Goal: Task Accomplishment & Management: Use online tool/utility

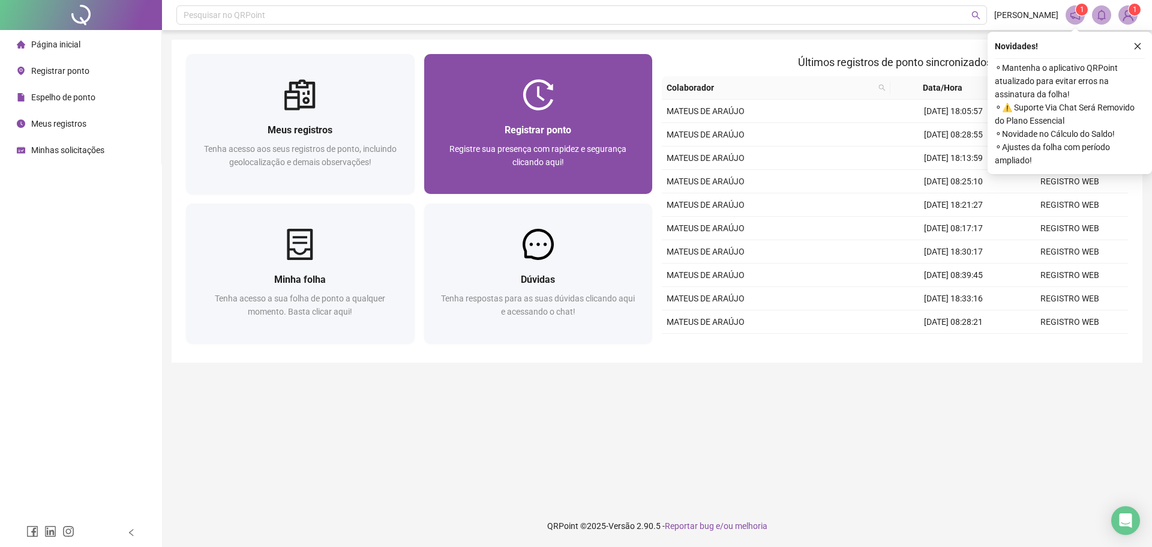
click at [592, 109] on div at bounding box center [538, 94] width 229 height 31
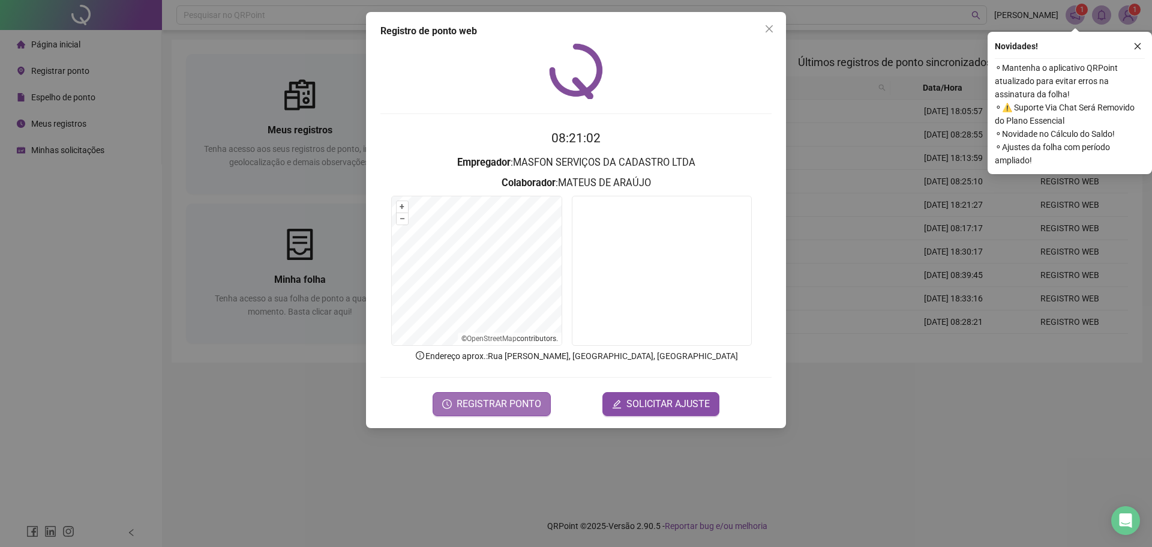
click at [500, 402] on span "REGISTRAR PONTO" at bounding box center [499, 404] width 85 height 14
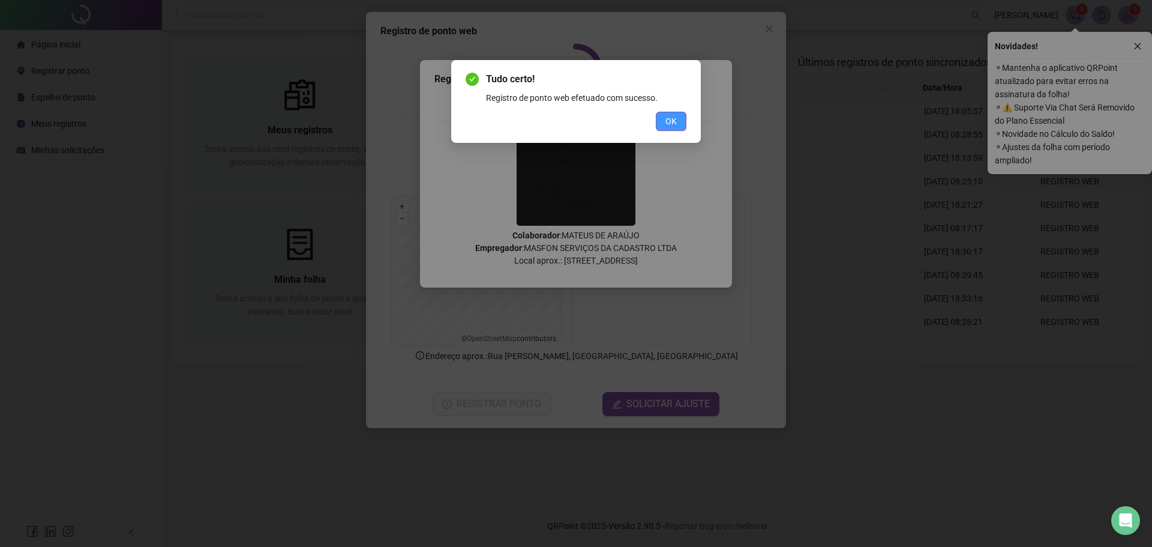
click at [672, 123] on span "OK" at bounding box center [671, 121] width 11 height 13
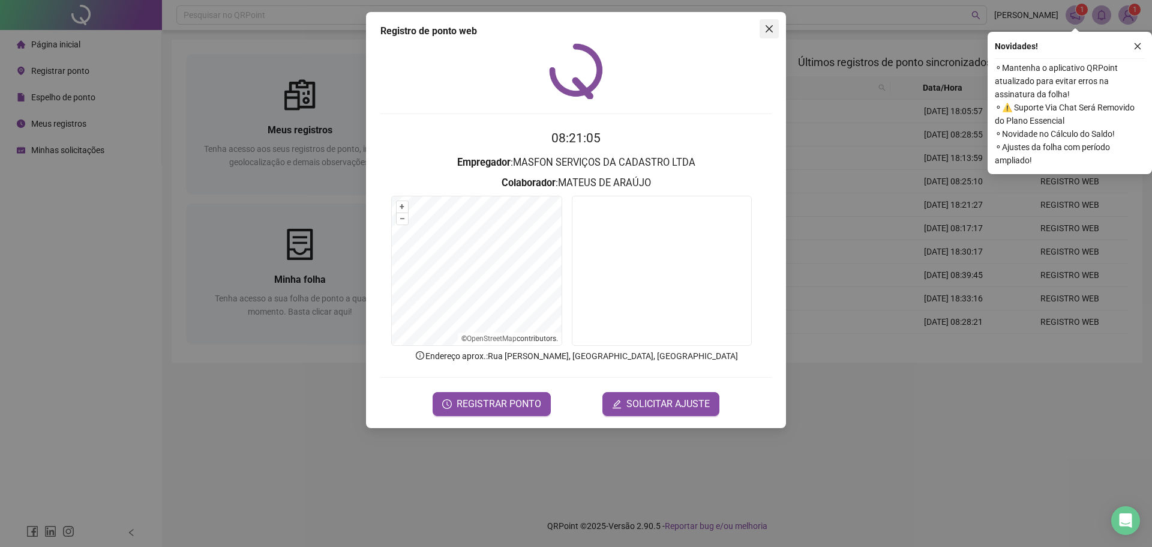
click at [766, 34] on button "Close" at bounding box center [769, 28] width 19 height 19
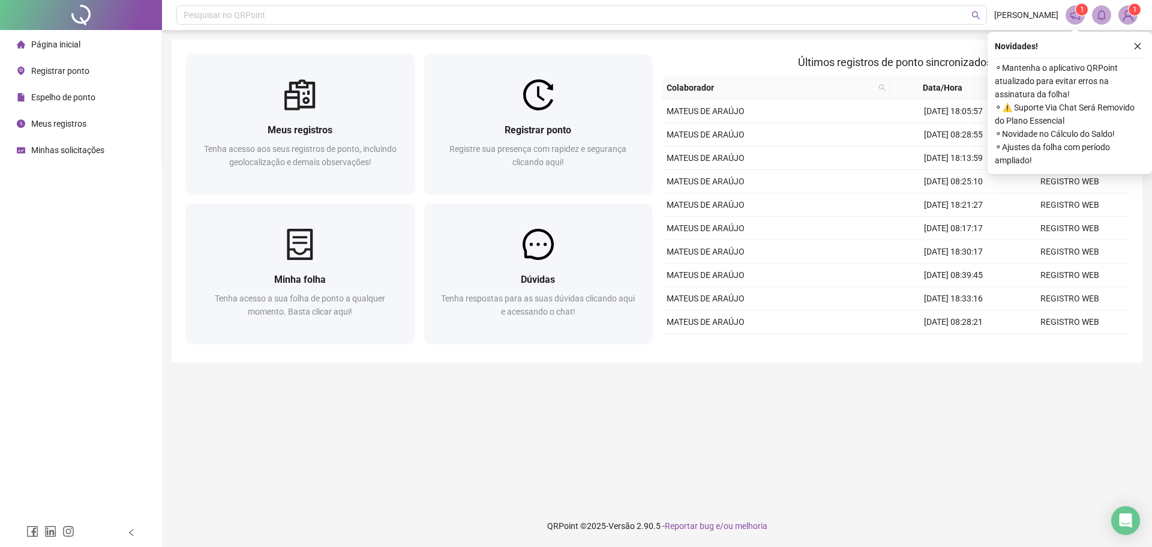
click at [414, 43] on div "Meus registros Tenha acesso aos seus registros de ponto, incluindo geolocalizaç…" at bounding box center [657, 201] width 971 height 323
click at [421, 43] on div "Meus registros Tenha acesso aos seus registros de ponto, incluindo geolocalizaç…" at bounding box center [657, 201] width 971 height 323
